Goal: Task Accomplishment & Management: Manage account settings

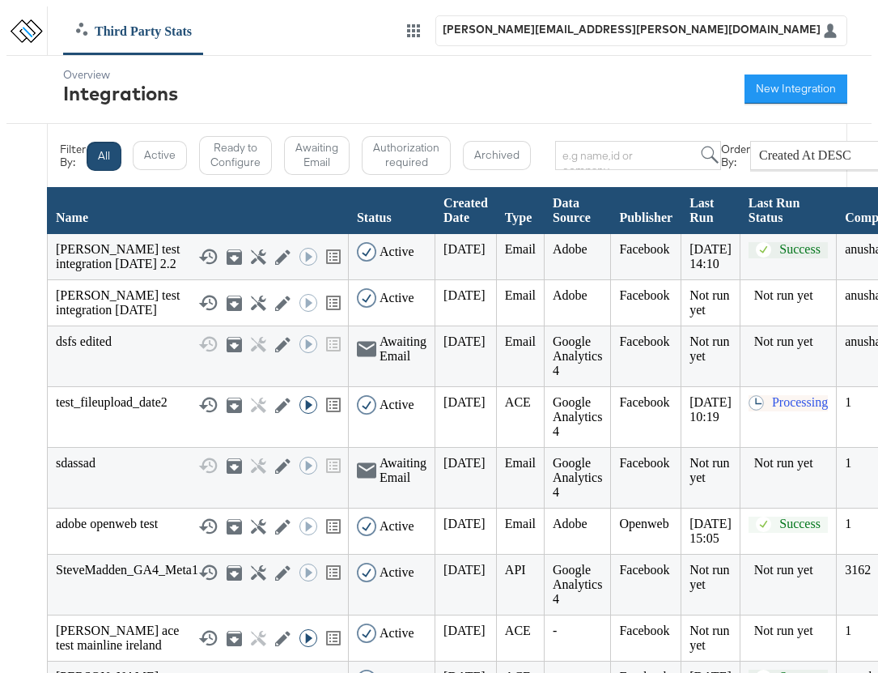
scroll to position [296, 0]
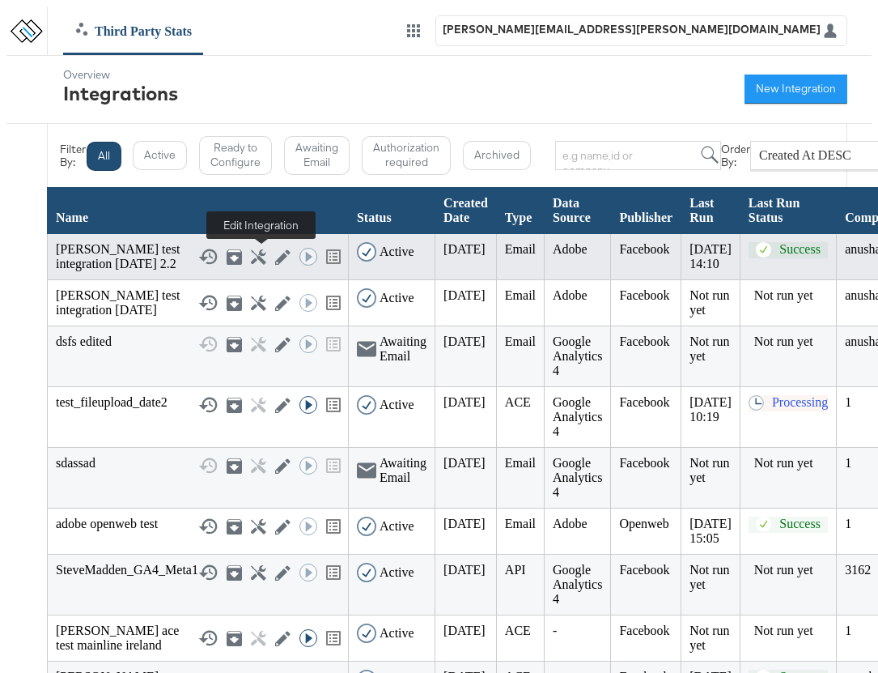
click at [275, 256] on icon at bounding box center [282, 256] width 15 height 15
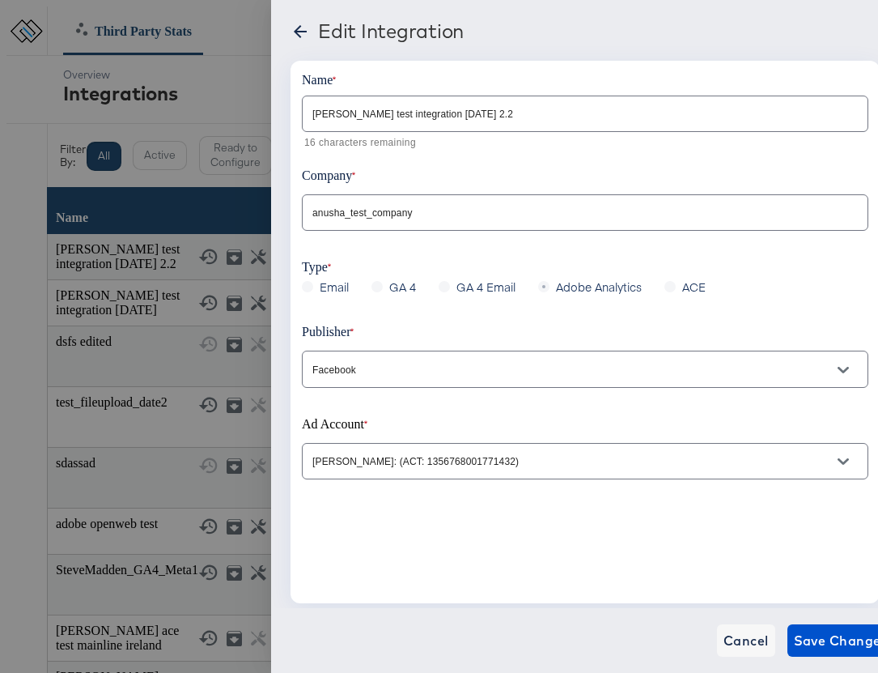
click at [467, 114] on input "[PERSON_NAME] test integration [DATE] 2.2" at bounding box center [585, 107] width 565 height 35
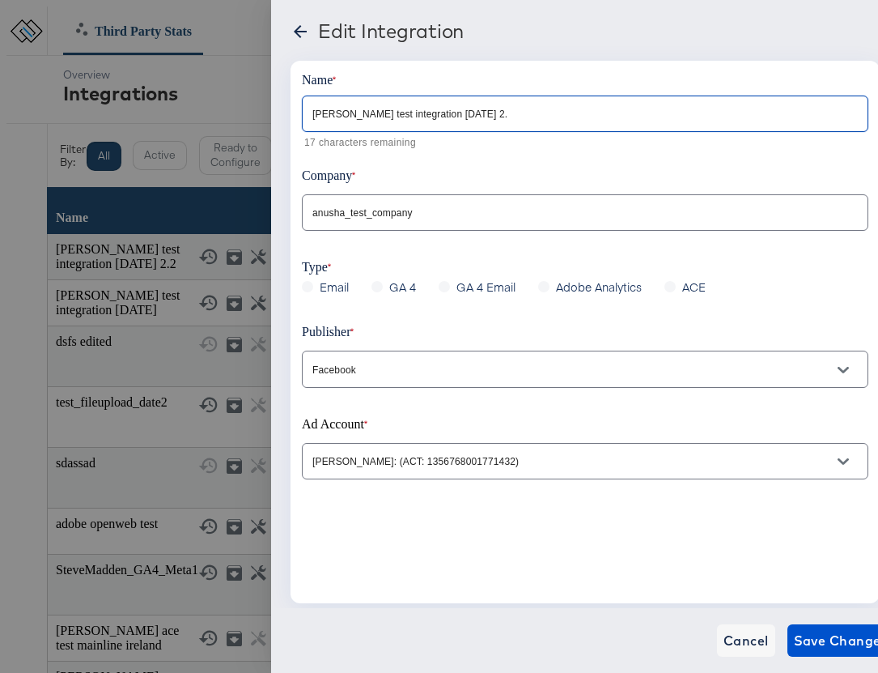
type input "[PERSON_NAME] test integration [DATE] 2.3"
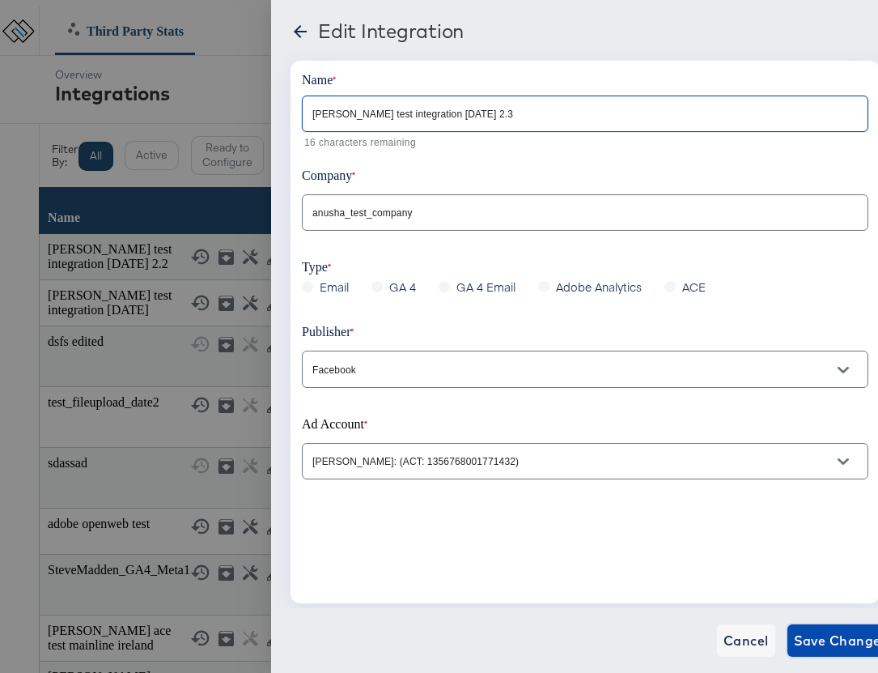
click at [807, 624] on button "Save Changes" at bounding box center [842, 640] width 108 height 32
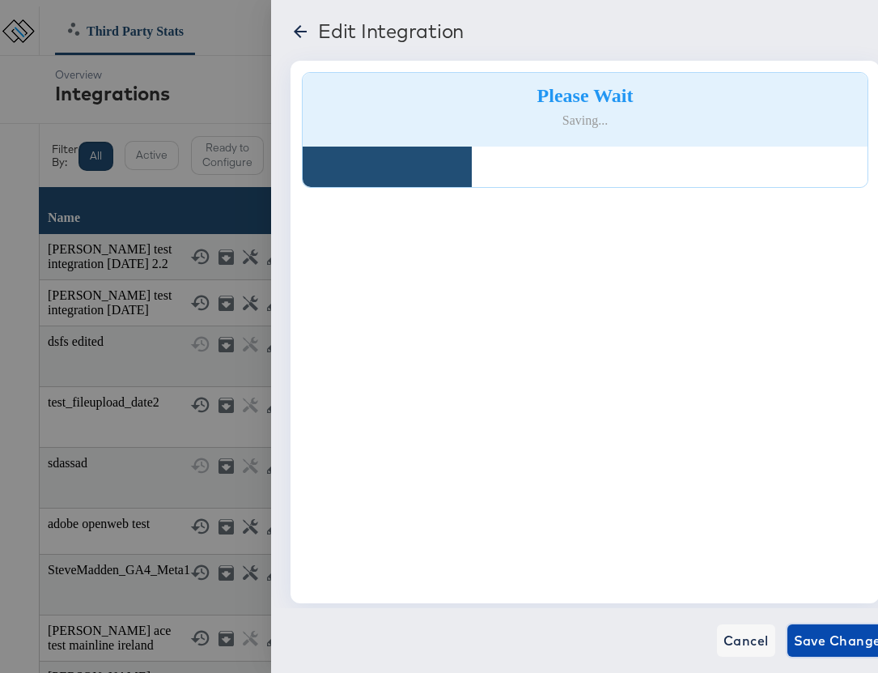
click at [809, 631] on span "Save Changes" at bounding box center [841, 640] width 95 height 23
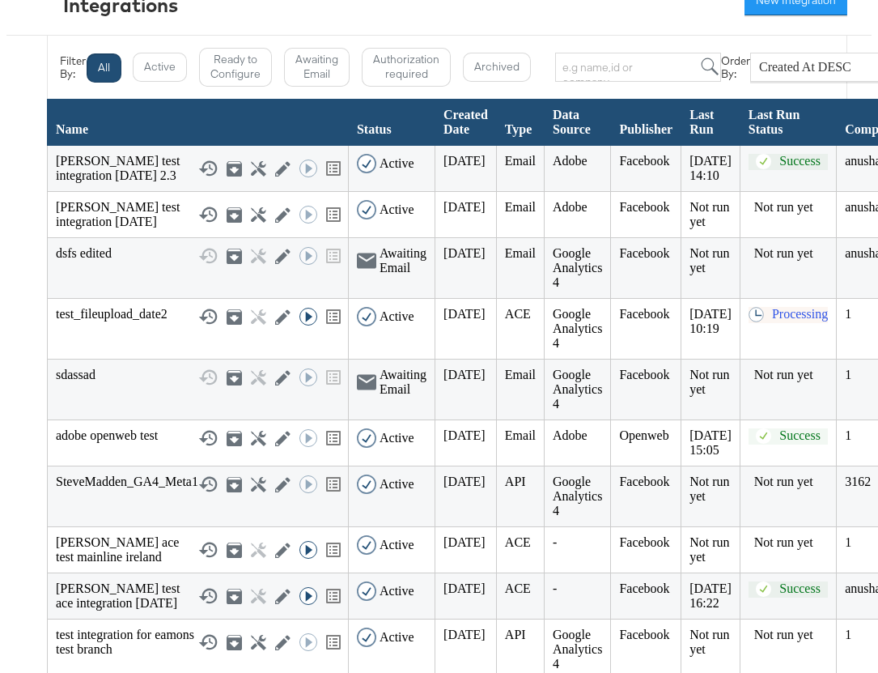
scroll to position [91, 0]
